Goal: Task Accomplishment & Management: Manage account settings

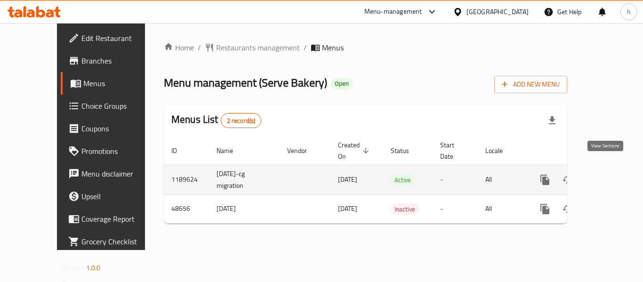
click at [607, 174] on icon "enhanced table" at bounding box center [612, 179] width 11 height 11
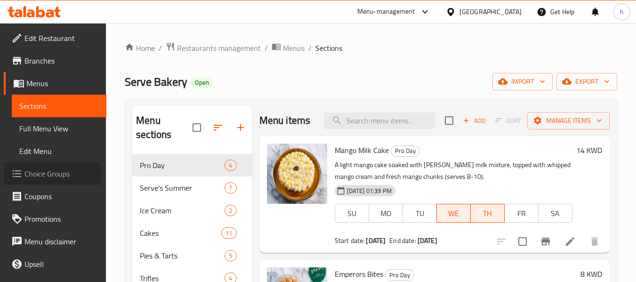
click at [51, 174] on span "Choice Groups" at bounding box center [61, 173] width 74 height 11
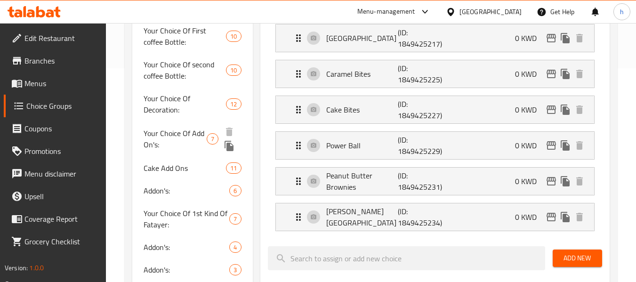
scroll to position [235, 0]
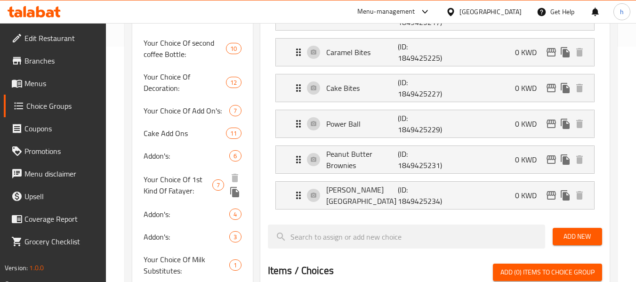
click at [169, 187] on span "Your Choice Of 1st Kind Of Fatayer:" at bounding box center [178, 185] width 68 height 23
type input "Your Choice Of 1st Kind Of Fatayer:"
type input "إختيارك من نوع الفطائر الأول:"
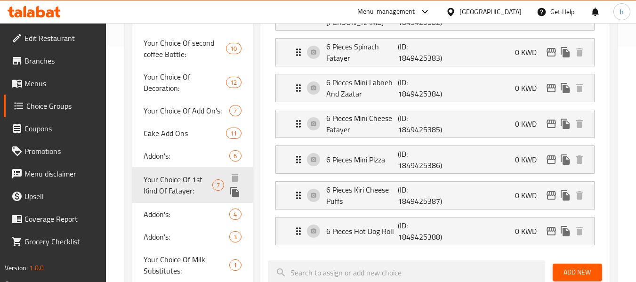
click at [168, 187] on span "Your Choice Of 1st Kind Of Fatayer:" at bounding box center [178, 185] width 68 height 23
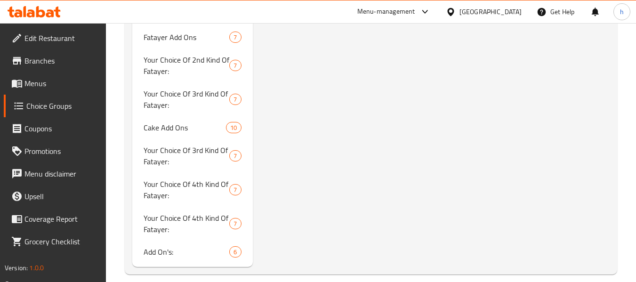
scroll to position [1260, 0]
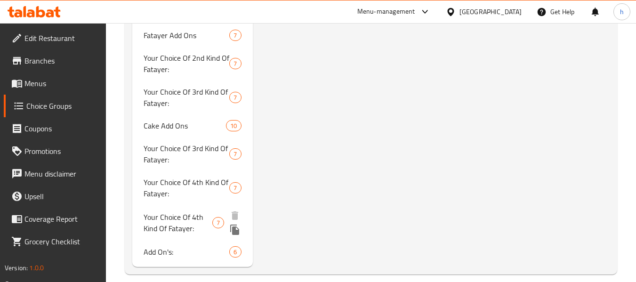
click at [161, 212] on span "Your Choice Of 4th Kind Of Fatayer:" at bounding box center [178, 222] width 69 height 23
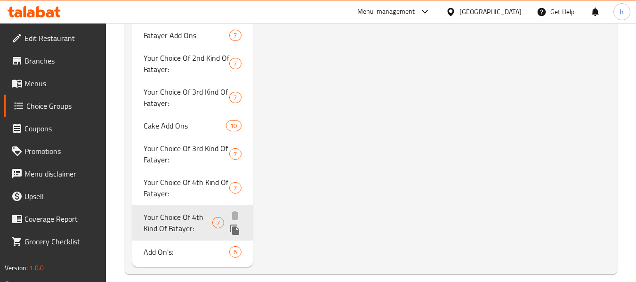
type input "Your Choice Of 4th Kind Of Fatayer:"
type input "اختيارك من نوع الفطائر الرابع:"
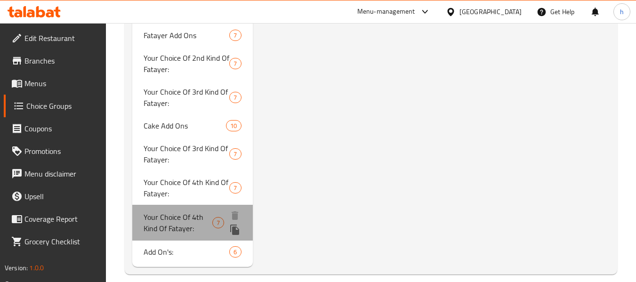
click at [161, 212] on span "Your Choice Of 4th Kind Of Fatayer:" at bounding box center [178, 222] width 69 height 23
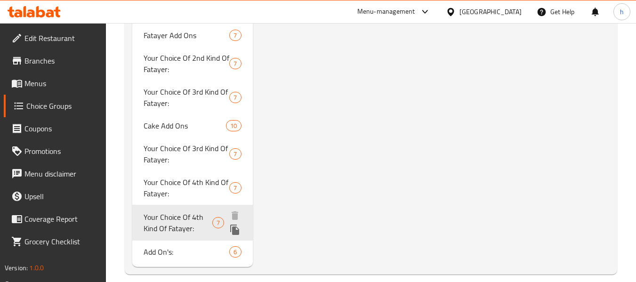
click at [161, 212] on span "Your Choice Of 4th Kind Of Fatayer:" at bounding box center [178, 222] width 69 height 23
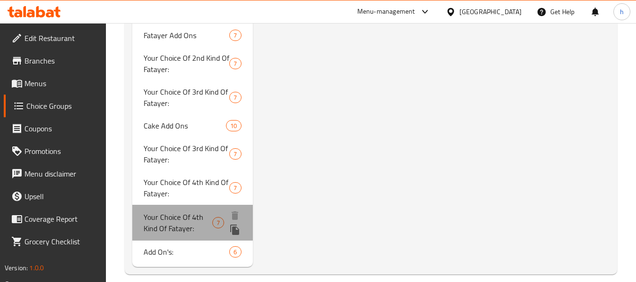
click at [161, 212] on span "Your Choice Of 4th Kind Of Fatayer:" at bounding box center [178, 222] width 69 height 23
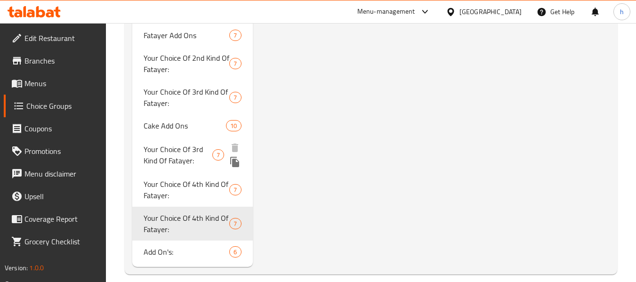
click at [172, 146] on span "Your Choice Of 3rd Kind Of Fatayer:" at bounding box center [178, 155] width 68 height 23
type input "Your Choice Of 3rd Kind Of Fatayer:"
type input "اختيارك من نوع الفطائر الثالث:"
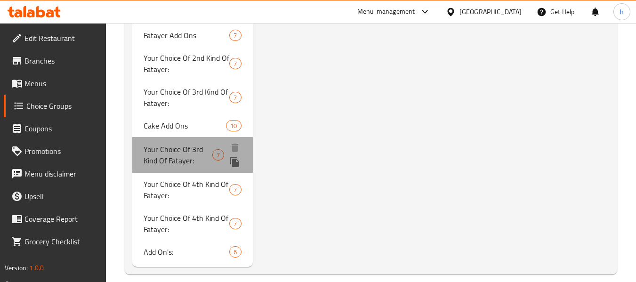
click at [169, 146] on span "Your Choice Of 3rd Kind Of Fatayer:" at bounding box center [178, 155] width 68 height 23
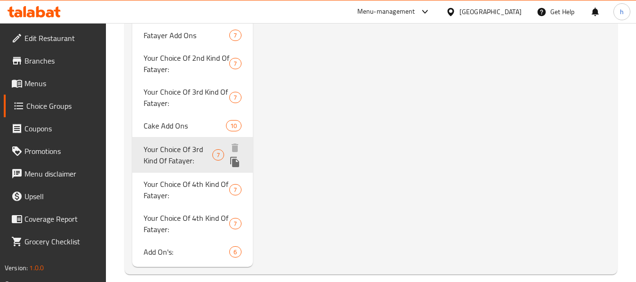
click at [169, 146] on span "Your Choice Of 3rd Kind Of Fatayer:" at bounding box center [178, 155] width 68 height 23
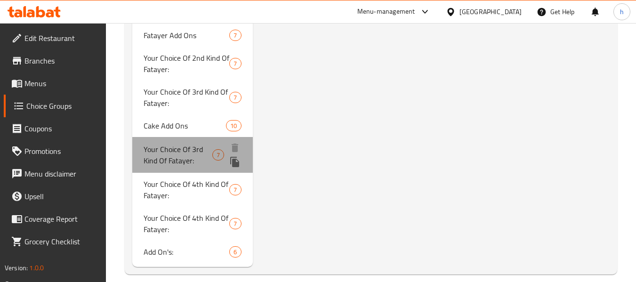
click at [169, 146] on span "Your Choice Of 3rd Kind Of Fatayer:" at bounding box center [178, 155] width 68 height 23
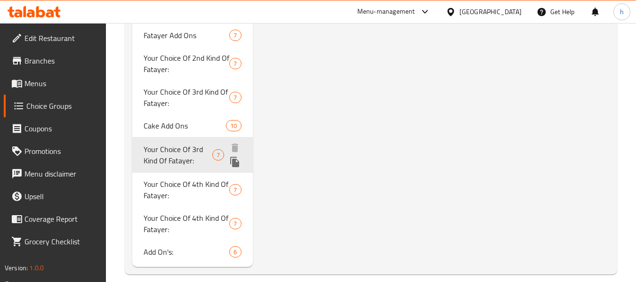
click at [169, 146] on span "Your Choice Of 3rd Kind Of Fatayer:" at bounding box center [178, 155] width 68 height 23
drag, startPoint x: 169, startPoint y: 146, endPoint x: 157, endPoint y: 187, distance: 42.9
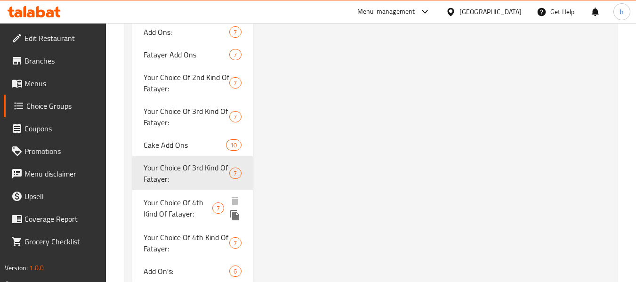
scroll to position [1258, 0]
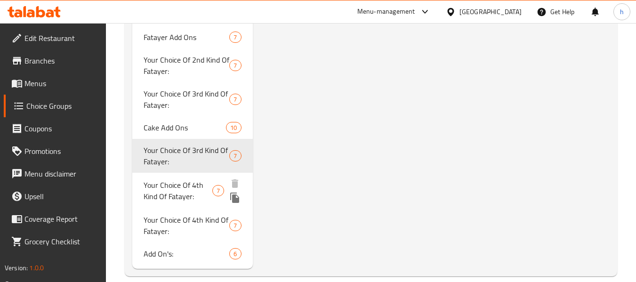
click at [172, 183] on span "Your Choice Of 4th Kind Of Fatayer:" at bounding box center [178, 190] width 69 height 23
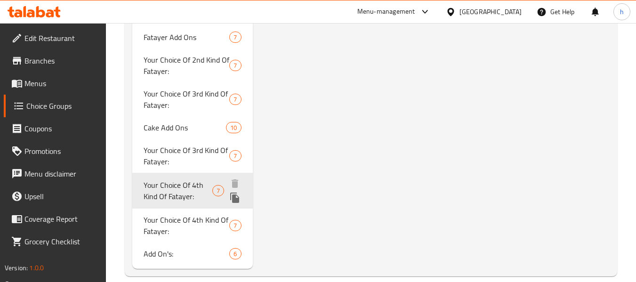
type input "Your Choice Of 4th Kind Of Fatayer:"
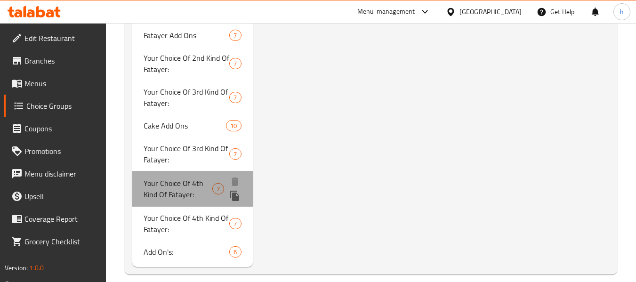
click at [177, 181] on span "Your Choice Of 4th Kind Of Fatayer:" at bounding box center [178, 188] width 69 height 23
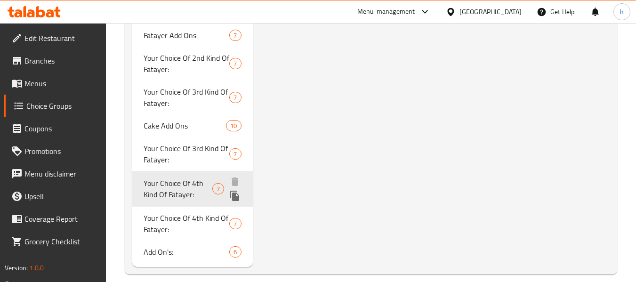
click at [177, 178] on span "Your Choice Of 4th Kind Of Fatayer:" at bounding box center [178, 188] width 69 height 23
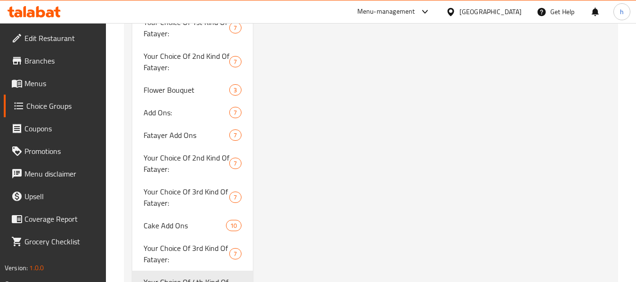
scroll to position [1258, 0]
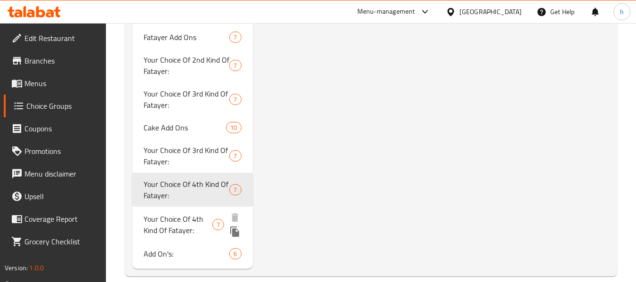
drag, startPoint x: 177, startPoint y: 212, endPoint x: 170, endPoint y: 210, distance: 7.3
click at [177, 213] on span "Your Choice Of 4th Kind Of Fatayer:" at bounding box center [178, 224] width 69 height 23
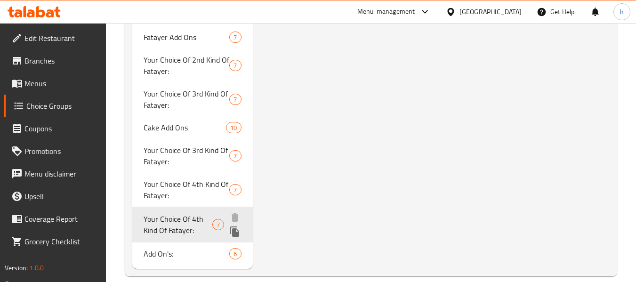
type input "اختيارك من نوع الفطائر الرابع:"
click at [170, 213] on span "Your Choice Of 4th Kind Of Fatayer:" at bounding box center [178, 224] width 69 height 23
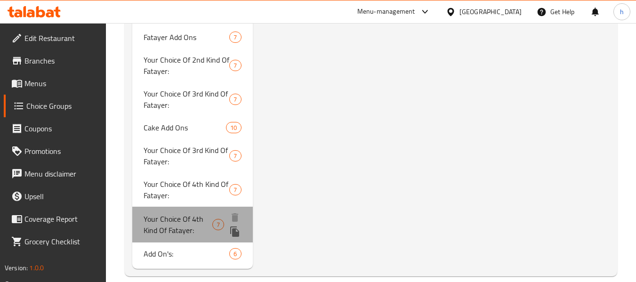
click at [170, 213] on span "Your Choice Of 4th Kind Of Fatayer:" at bounding box center [178, 224] width 69 height 23
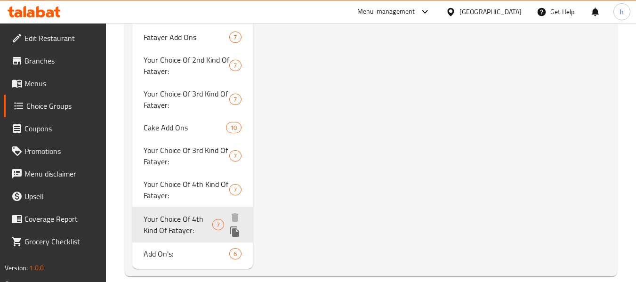
click at [171, 213] on span "Your Choice Of 4th Kind Of Fatayer:" at bounding box center [178, 224] width 69 height 23
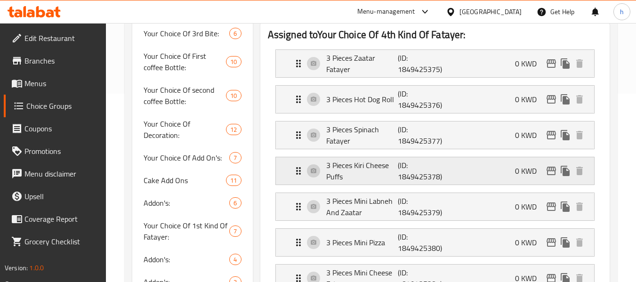
scroll to position [235, 0]
